Goal: Task Accomplishment & Management: Complete application form

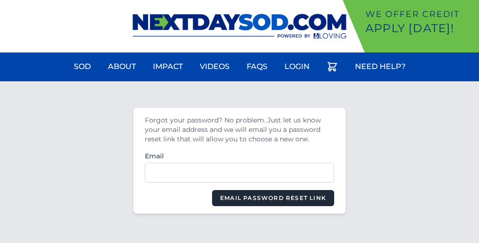
click at [239, 155] on label "Email" at bounding box center [239, 155] width 189 height 9
click at [239, 163] on input "Email" at bounding box center [239, 173] width 189 height 20
click at [239, 155] on label "Email" at bounding box center [239, 155] width 189 height 9
click at [239, 163] on input "Email" at bounding box center [239, 173] width 189 height 20
click at [239, 155] on label "Email" at bounding box center [239, 155] width 189 height 9
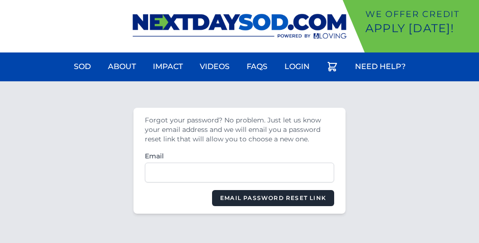
click at [239, 163] on input "Email" at bounding box center [239, 173] width 189 height 20
click at [239, 155] on label "Email" at bounding box center [239, 155] width 189 height 9
click at [239, 163] on input "Email" at bounding box center [239, 173] width 189 height 20
click at [239, 155] on label "Email" at bounding box center [239, 155] width 189 height 9
click at [239, 163] on input "Email" at bounding box center [239, 173] width 189 height 20
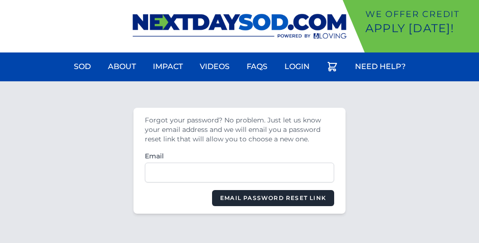
click at [239, 155] on label "Email" at bounding box center [239, 155] width 189 height 9
click at [239, 163] on input "Email" at bounding box center [239, 173] width 189 height 20
click at [239, 155] on label "Email" at bounding box center [239, 155] width 189 height 9
click at [239, 163] on input "Email" at bounding box center [239, 173] width 189 height 20
click at [239, 155] on label "Email" at bounding box center [239, 155] width 189 height 9
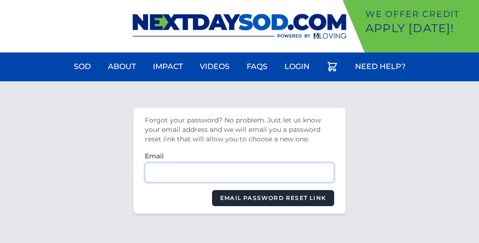
click at [239, 163] on input "Email" at bounding box center [239, 173] width 189 height 20
